Goal: Information Seeking & Learning: Learn about a topic

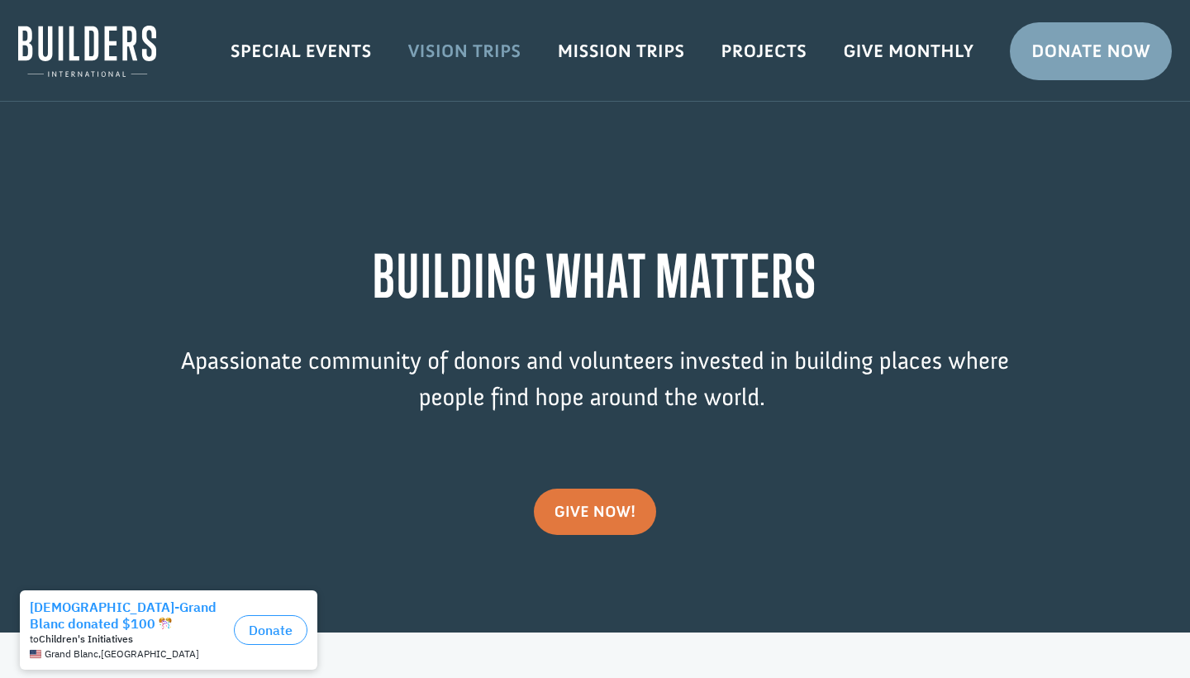
click at [472, 35] on link "Vision Trips" at bounding box center [465, 51] width 150 height 48
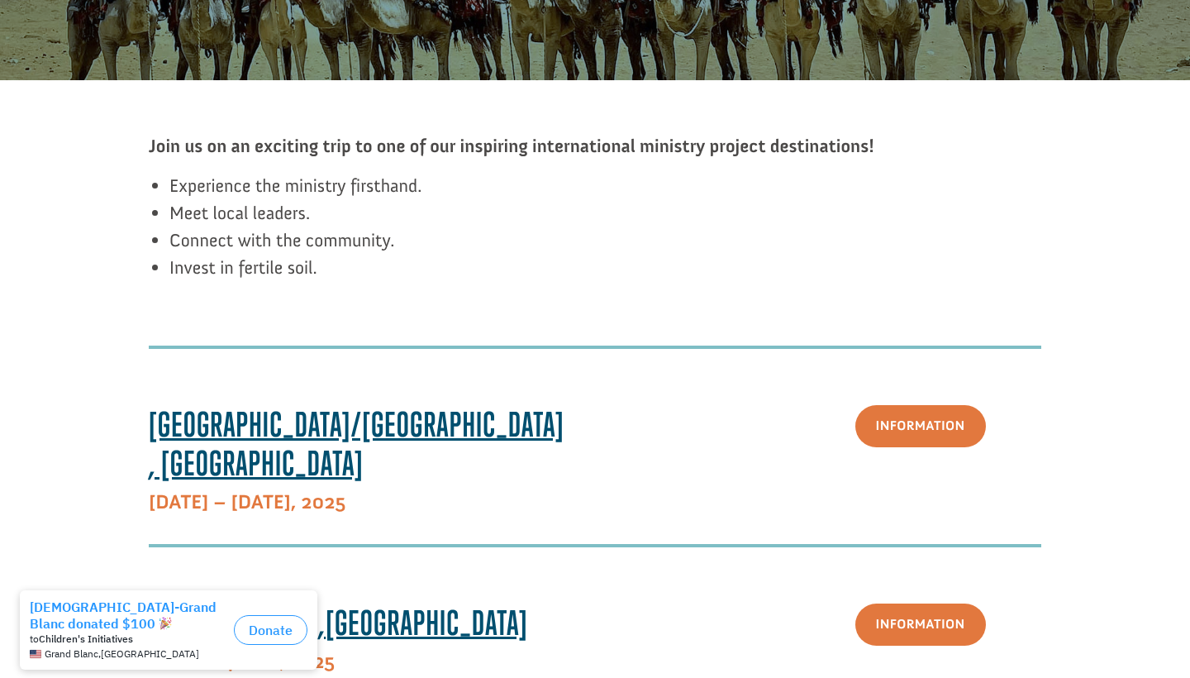
scroll to position [479, 0]
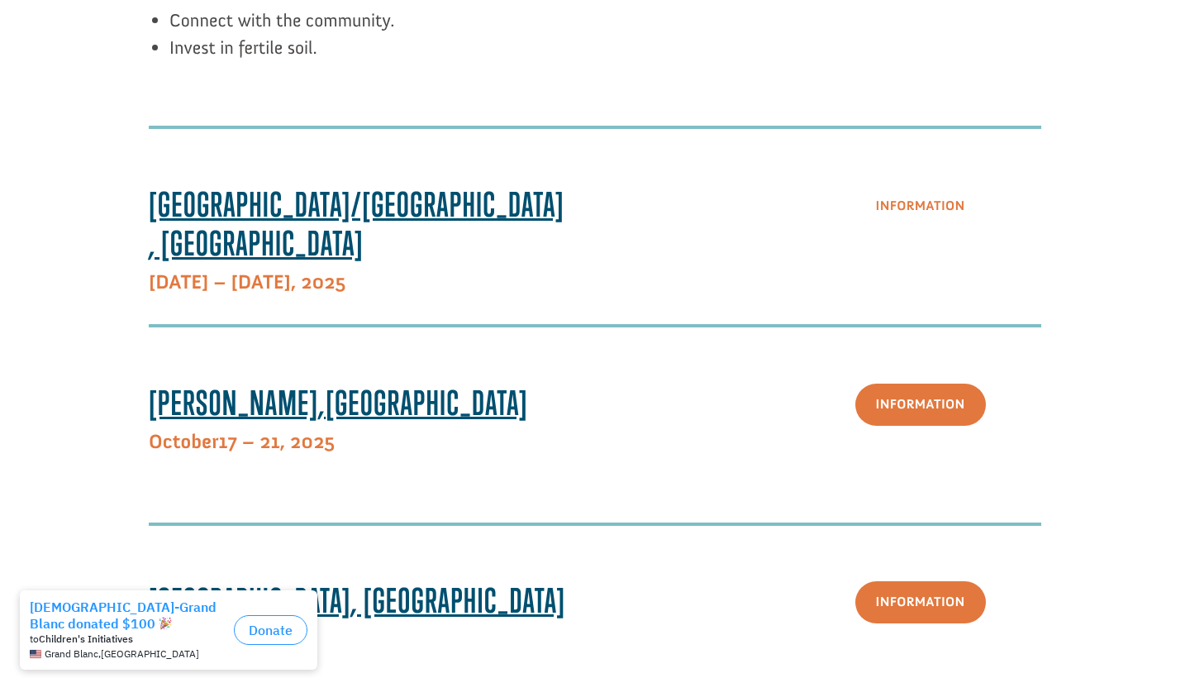
click at [912, 222] on link "Information" at bounding box center [920, 206] width 131 height 42
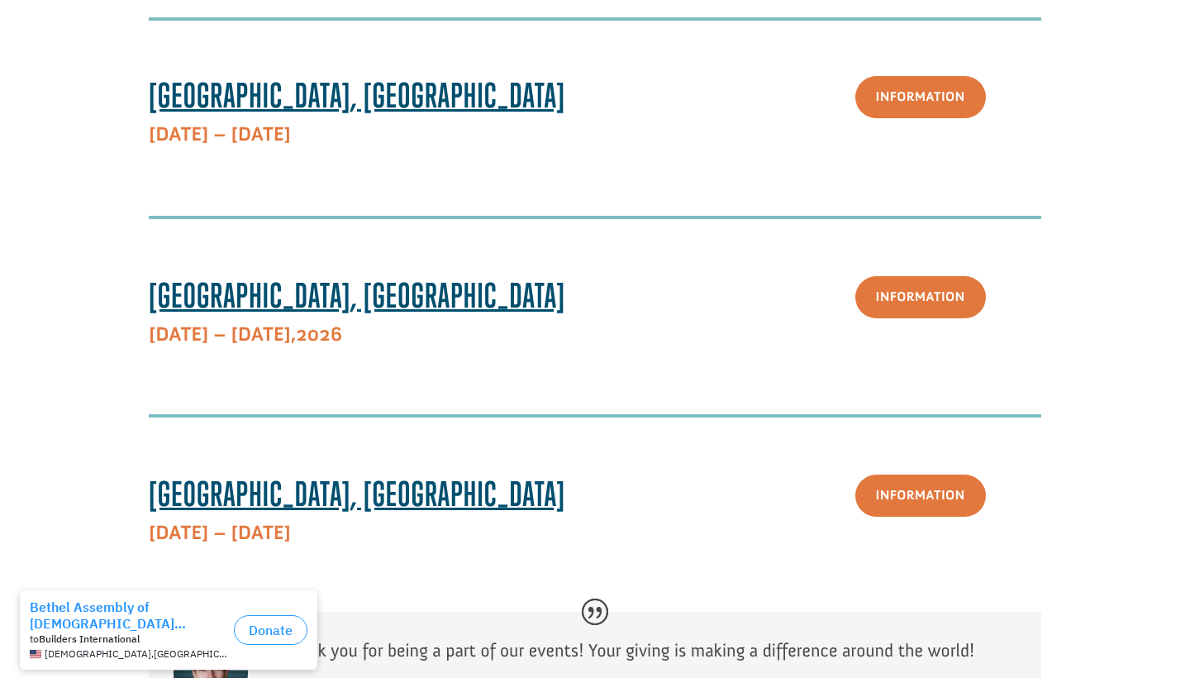
scroll to position [1084, 0]
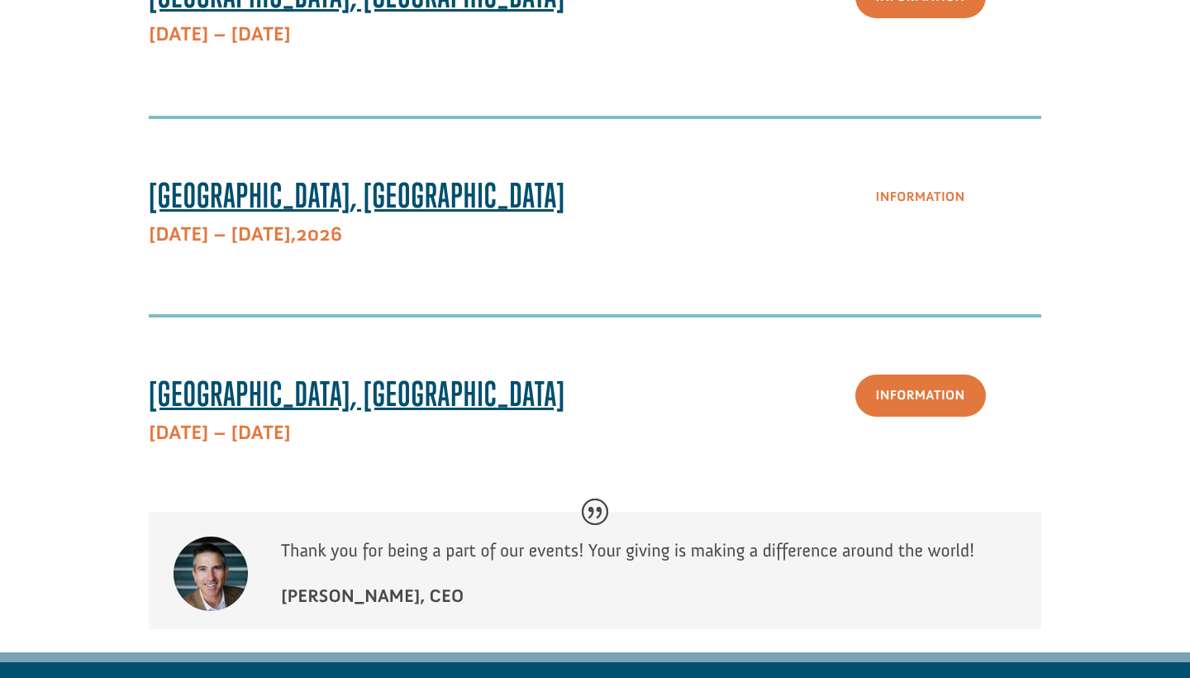
click at [922, 205] on link "Information" at bounding box center [920, 197] width 131 height 42
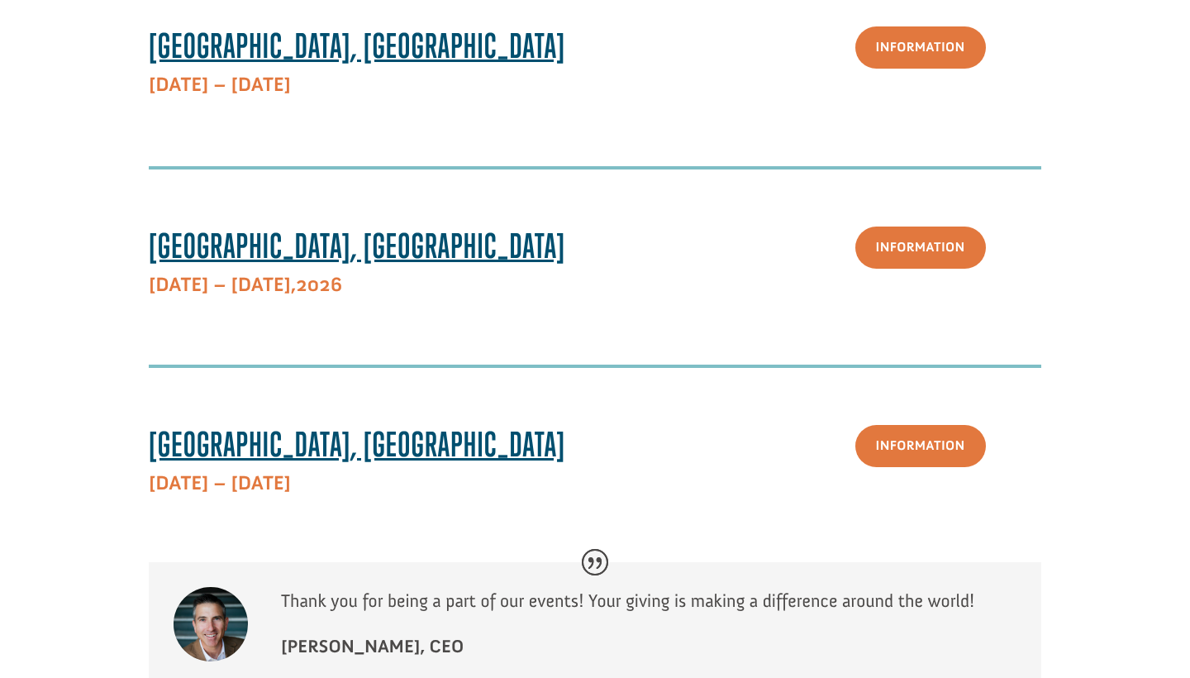
scroll to position [1129, 0]
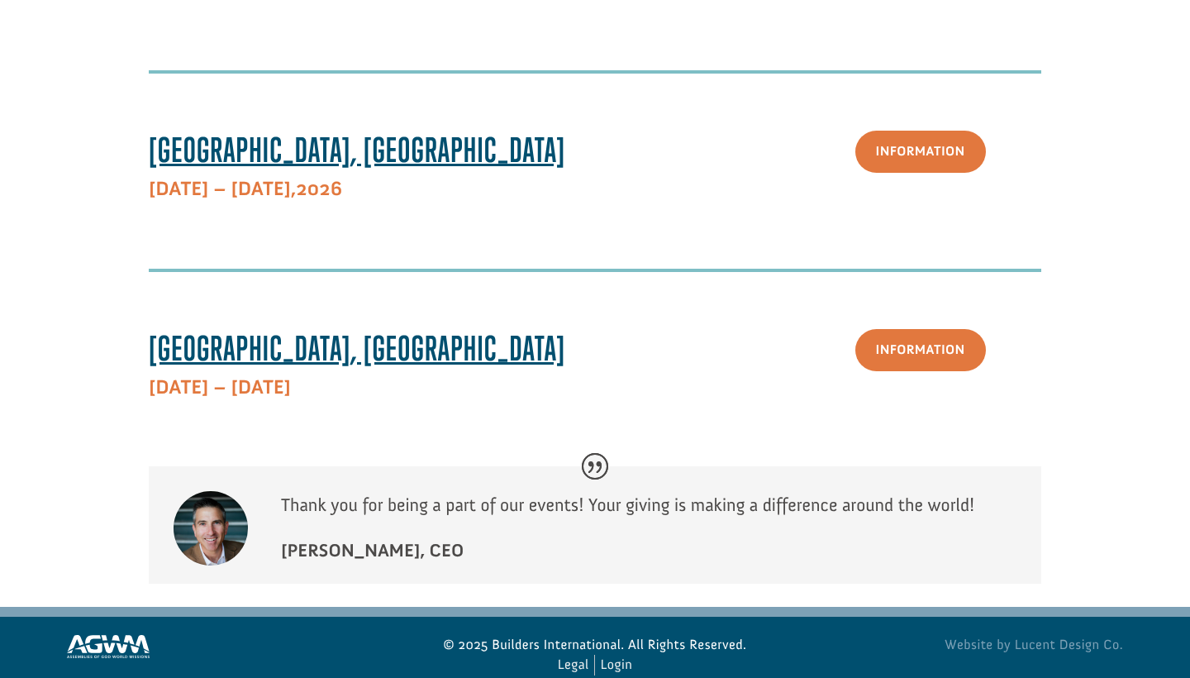
click at [309, 364] on span "Barcelona, Spain" at bounding box center [357, 348] width 417 height 40
click at [967, 364] on link "Information" at bounding box center [920, 350] width 131 height 42
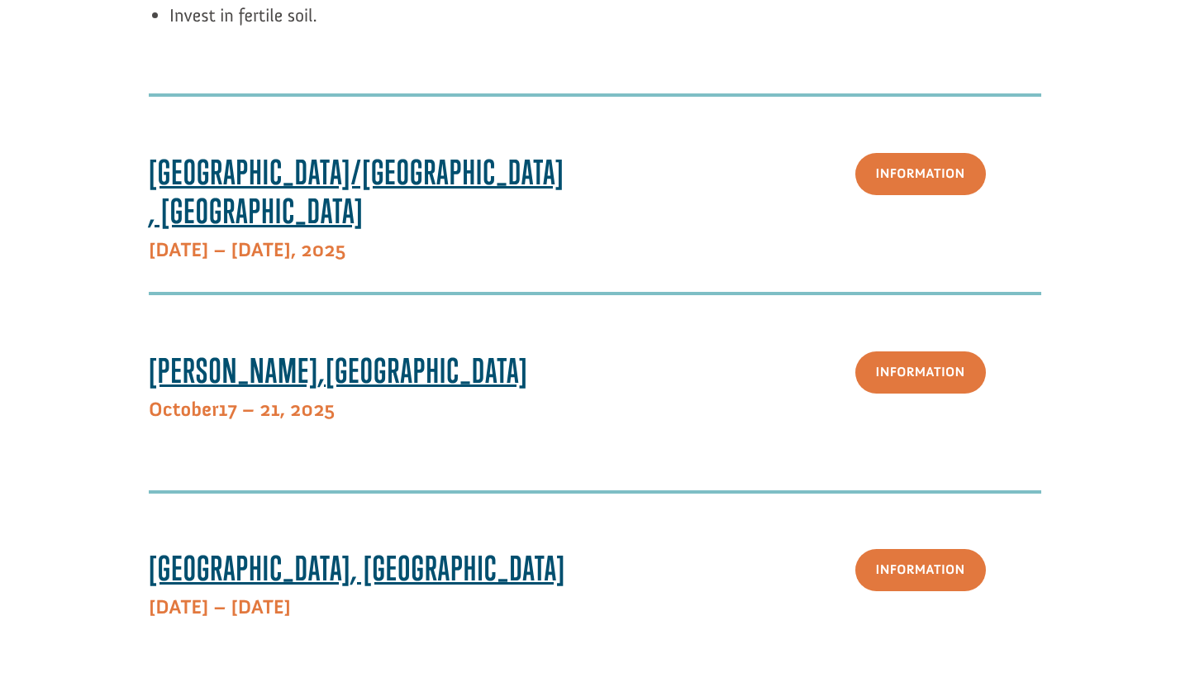
scroll to position [457, 0]
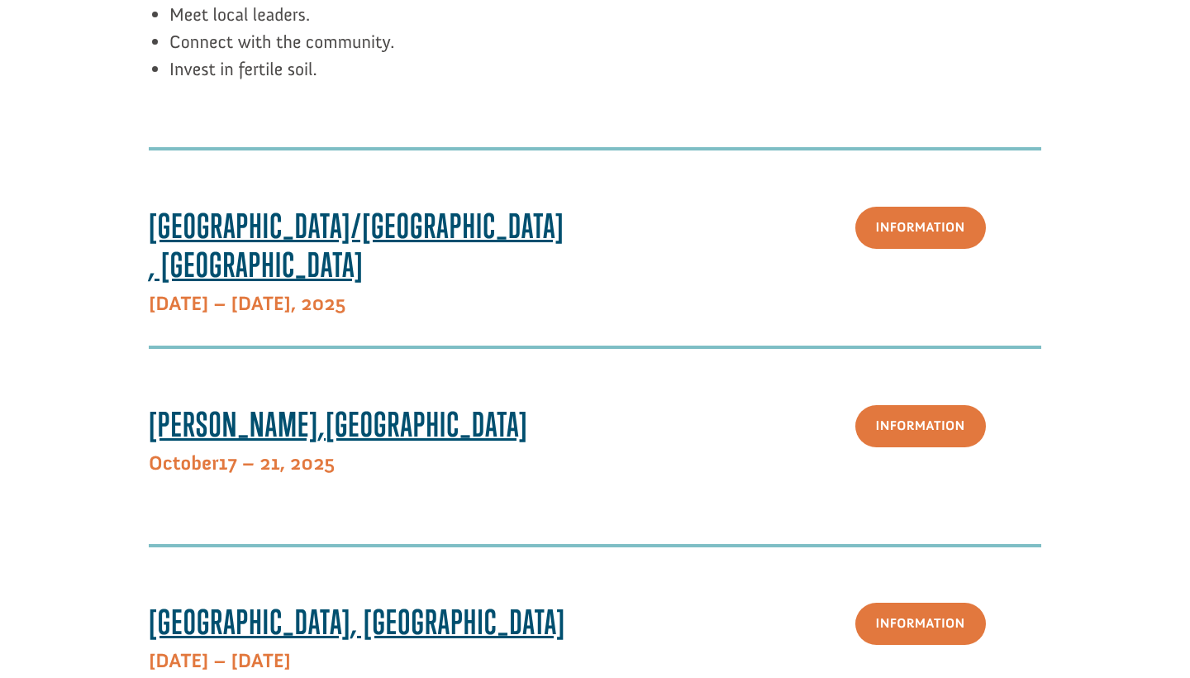
click at [291, 292] on span ", 2025" at bounding box center [318, 304] width 55 height 24
click at [324, 226] on span "Paris/Toulouse, France" at bounding box center [357, 245] width 416 height 79
click at [936, 242] on link "Information" at bounding box center [920, 228] width 131 height 42
